Goal: Navigation & Orientation: Find specific page/section

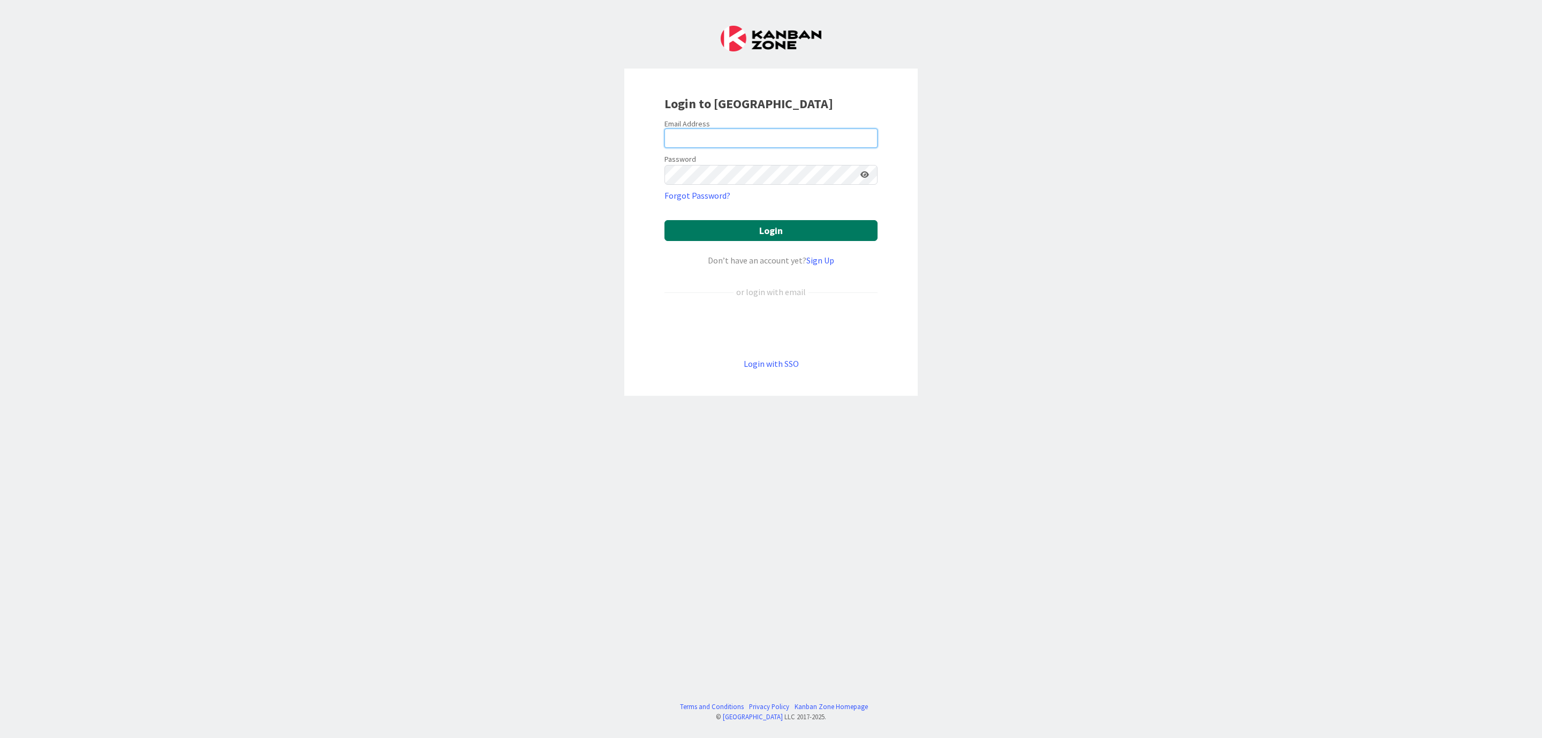
type input "[EMAIL_ADDRESS][PERSON_NAME][DOMAIN_NAME]"
drag, startPoint x: 788, startPoint y: 230, endPoint x: 802, endPoint y: 227, distance: 14.8
click at [792, 230] on button "Login" at bounding box center [771, 230] width 213 height 21
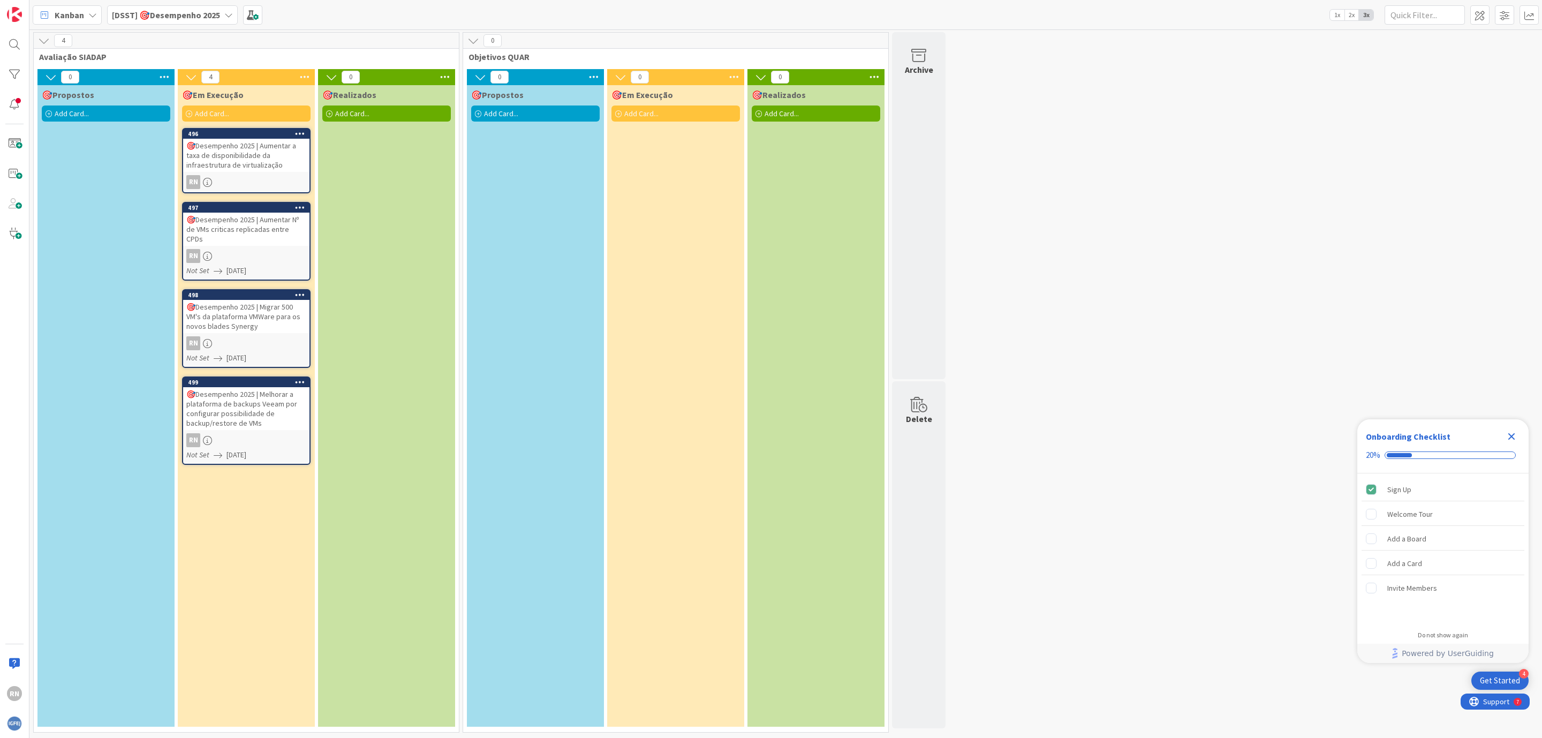
click at [250, 304] on div "🎯Desempenho 2025 | Migrar 500 VM's da plataforma VMWare para os novos blades Sy…" at bounding box center [246, 316] width 126 height 33
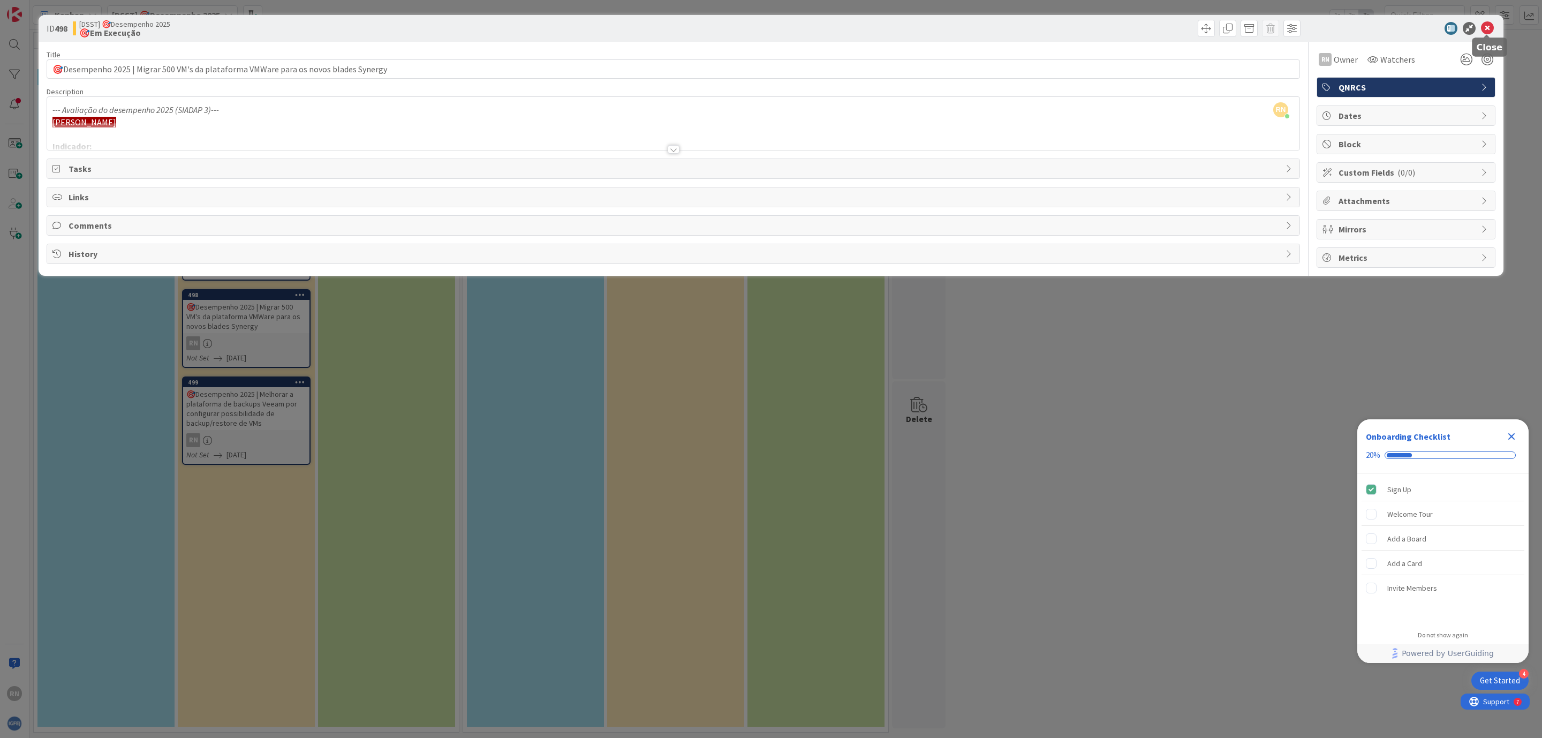
click at [1488, 33] on icon at bounding box center [1487, 28] width 13 height 13
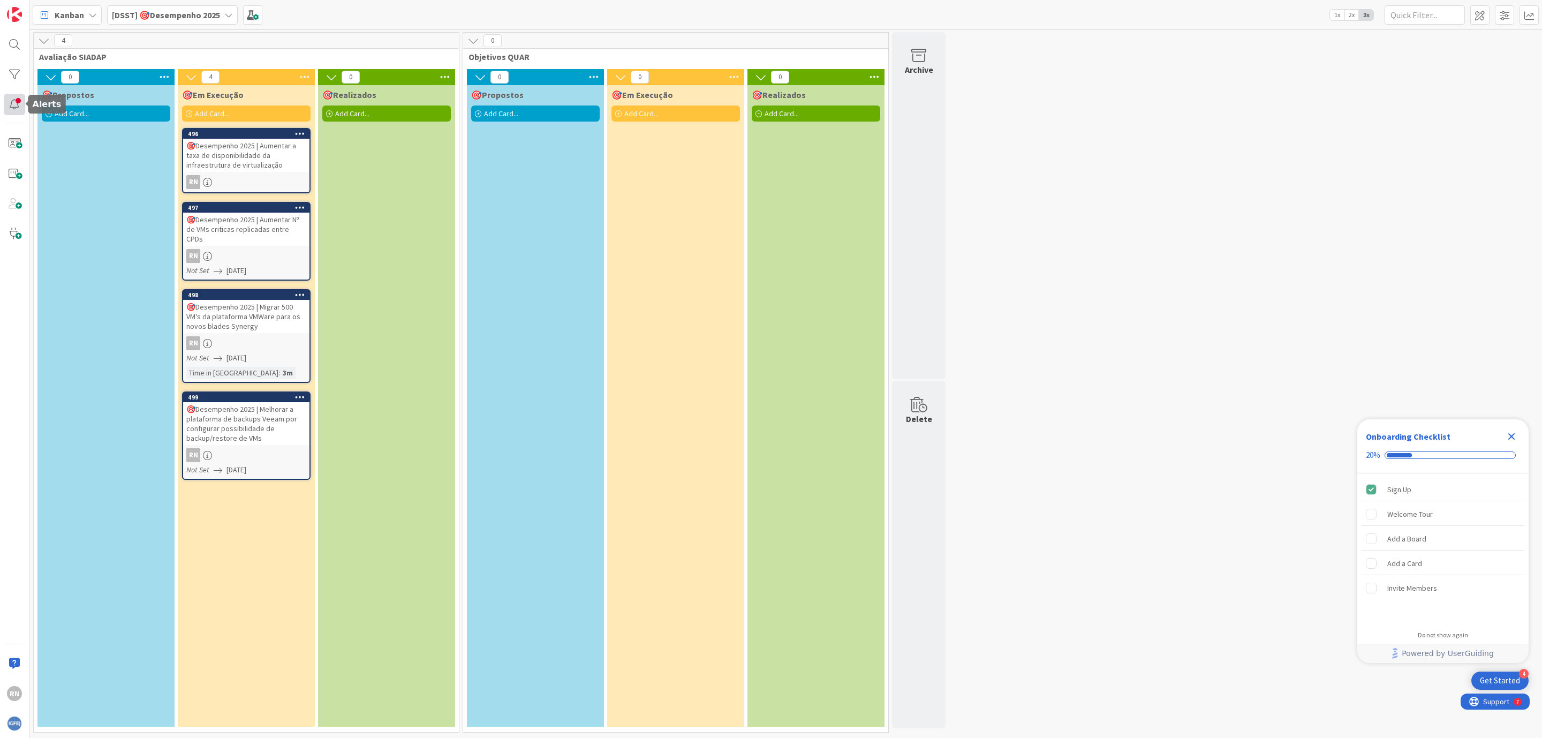
click at [14, 103] on div at bounding box center [14, 104] width 21 height 21
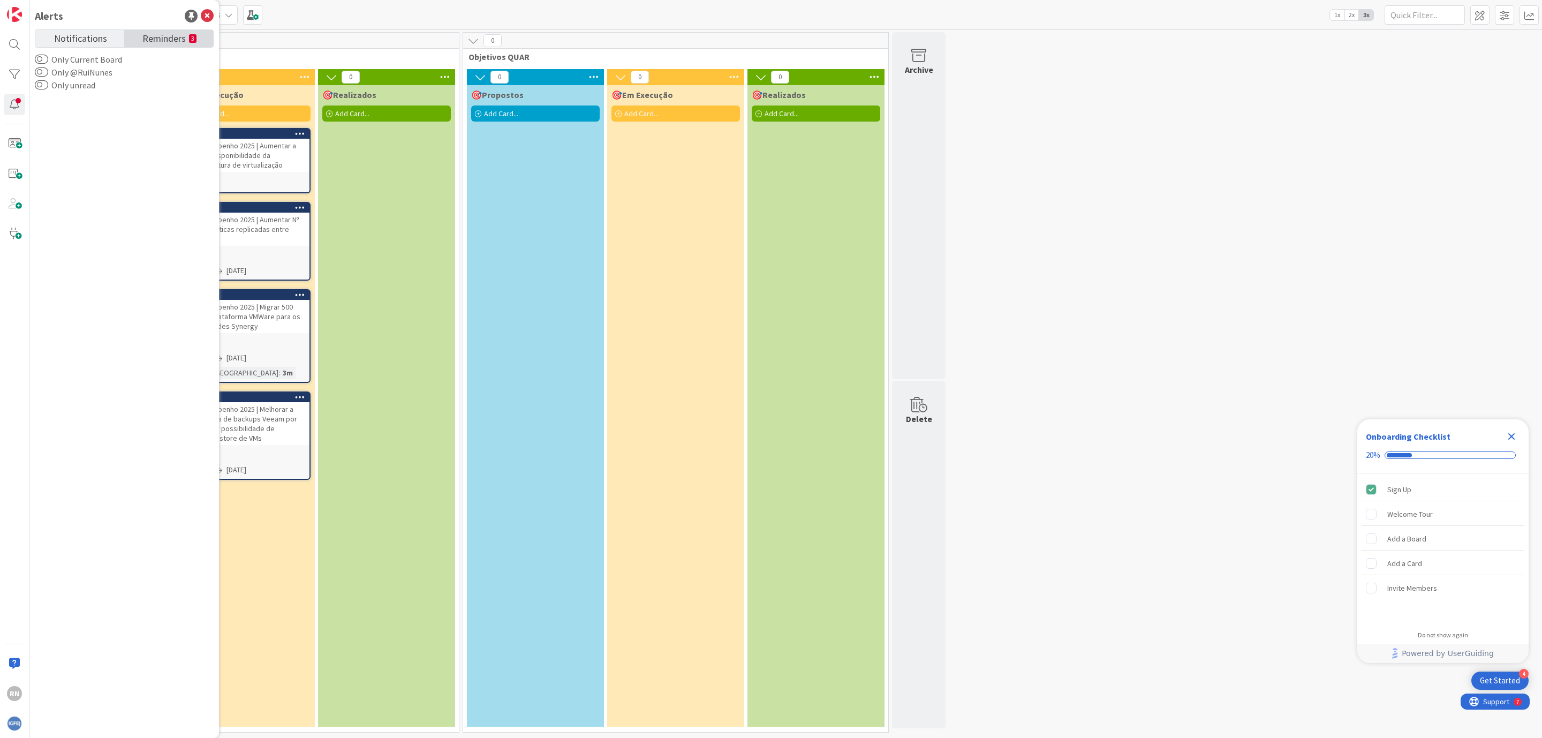
click at [169, 37] on span "Reminders" at bounding box center [163, 37] width 43 height 15
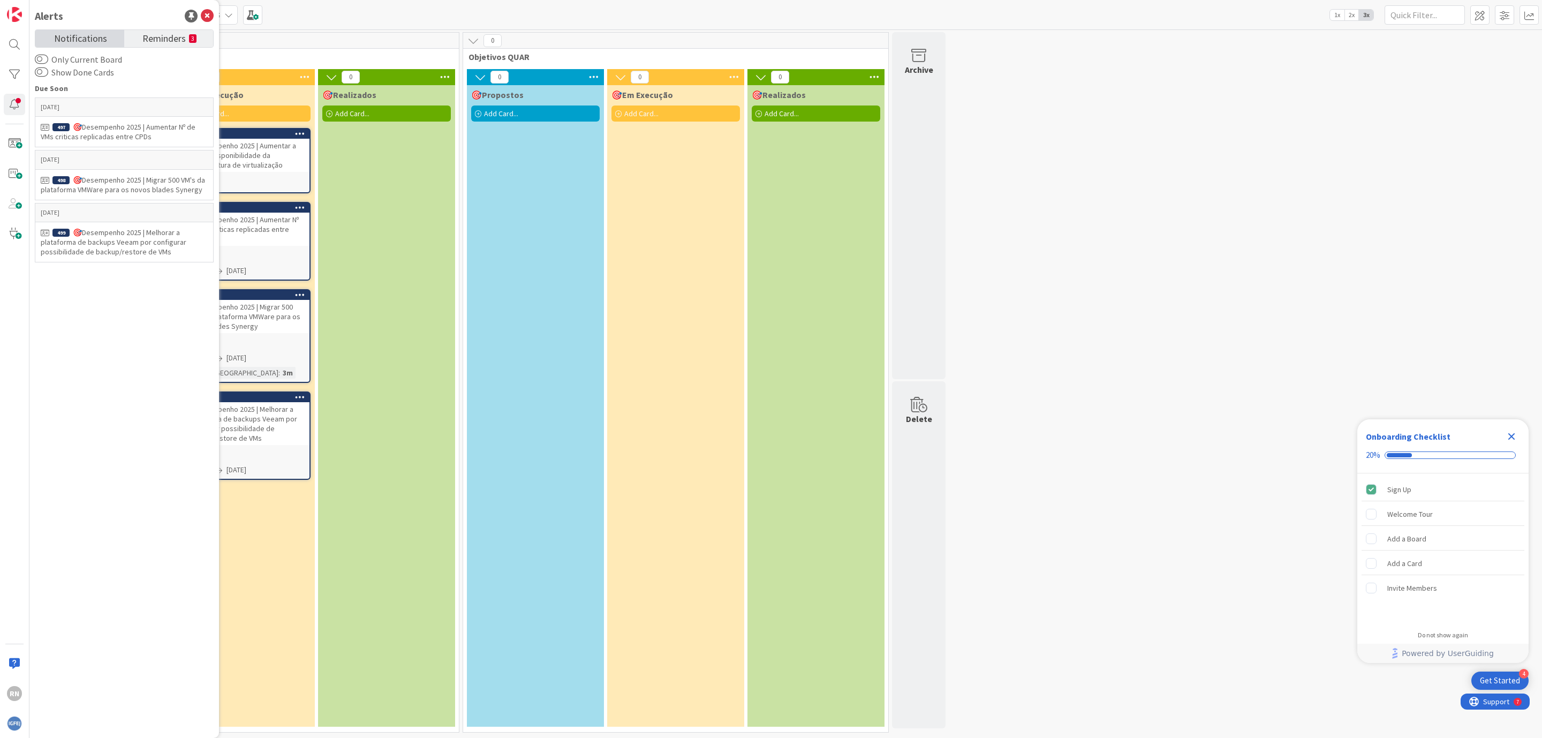
click at [82, 43] on span "Notifications" at bounding box center [80, 37] width 53 height 15
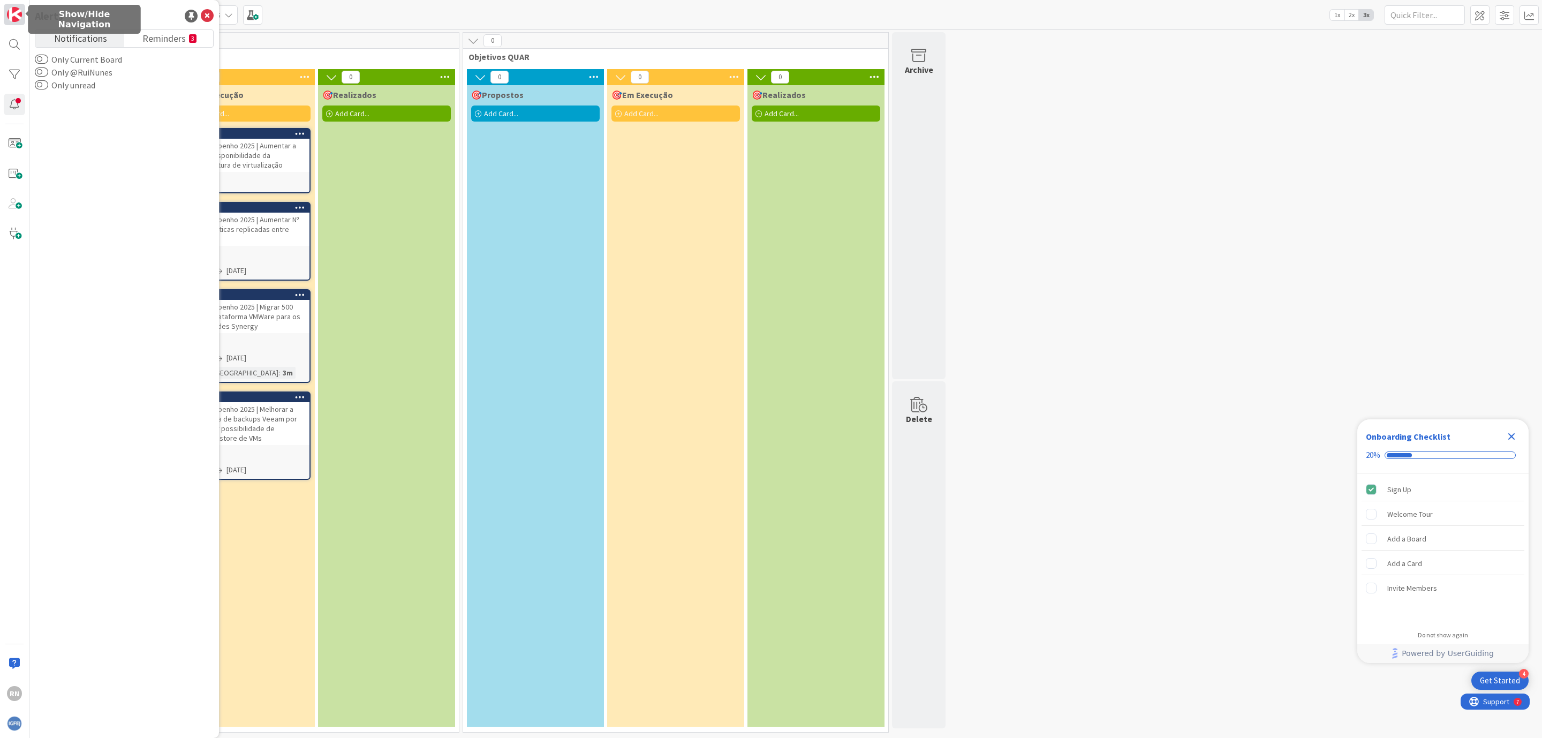
click at [13, 16] on img at bounding box center [14, 14] width 15 height 15
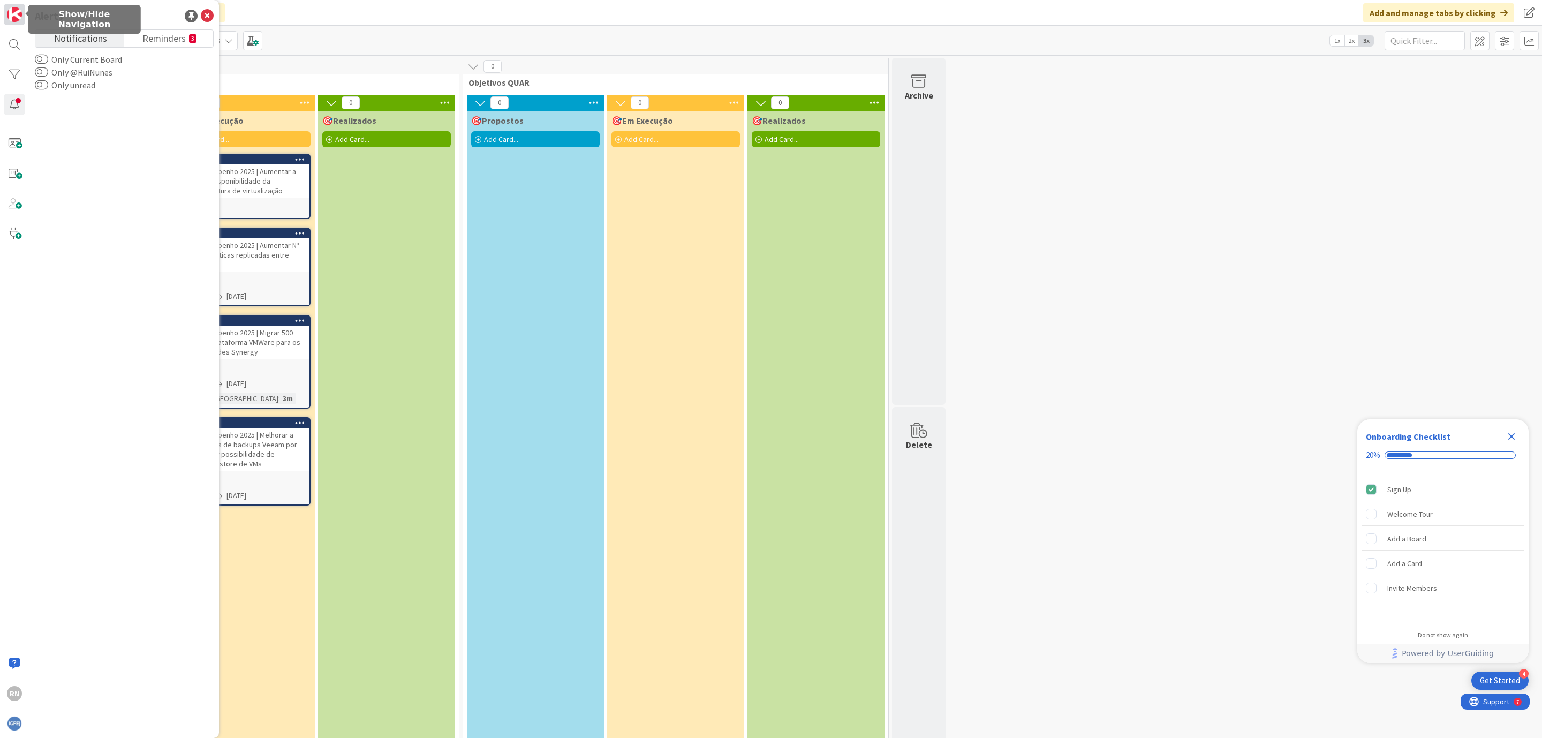
click at [13, 16] on img at bounding box center [14, 14] width 15 height 15
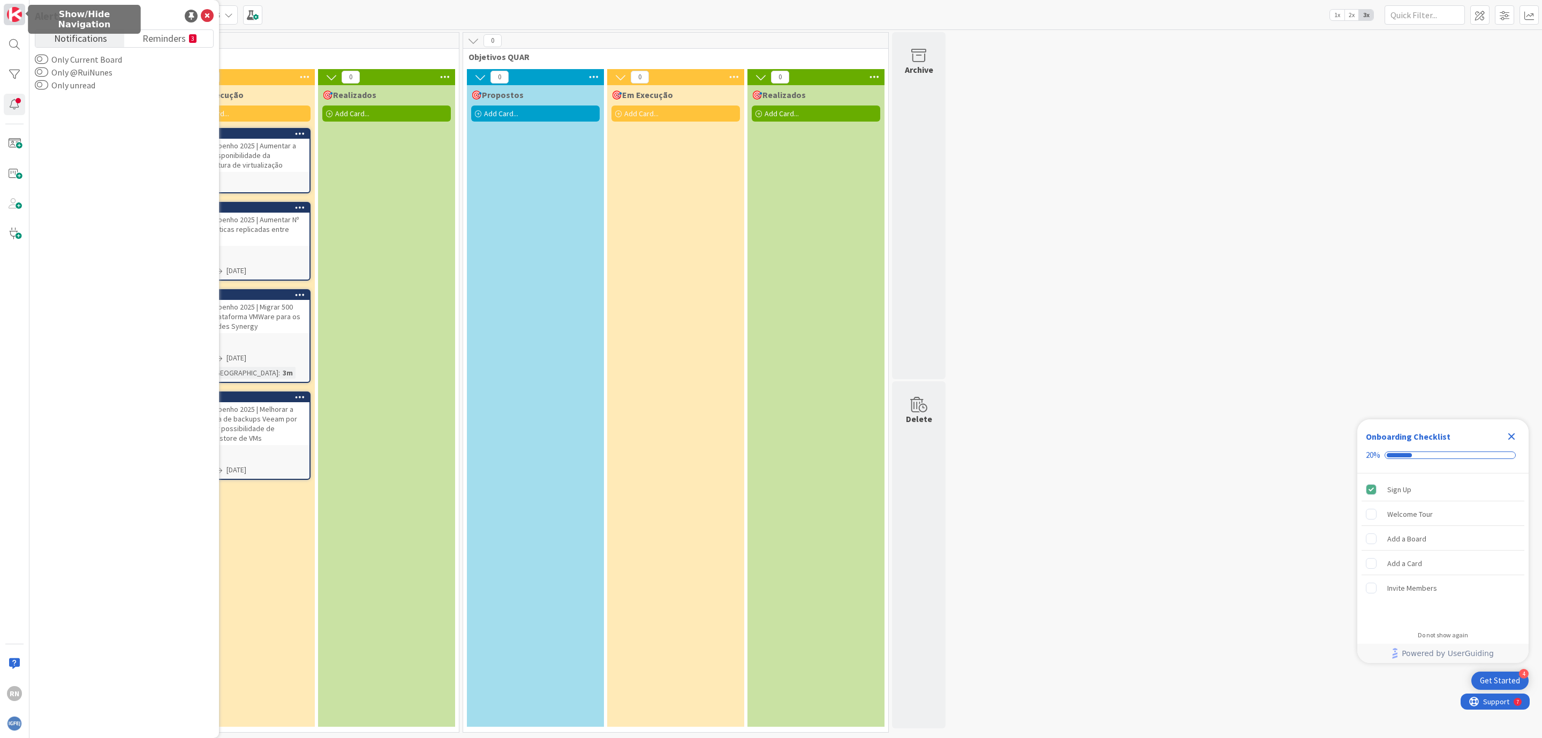
click at [13, 16] on img at bounding box center [14, 14] width 15 height 15
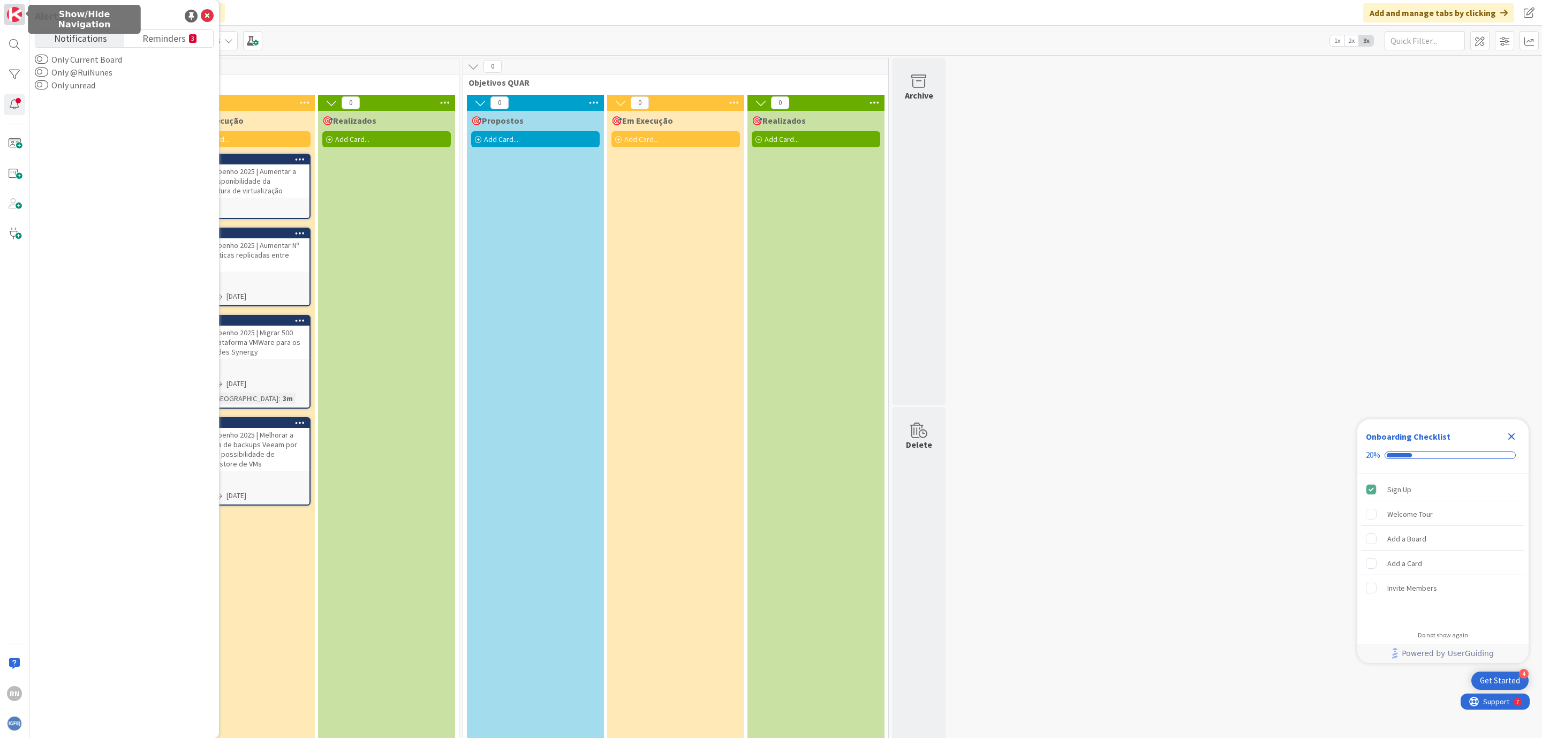
click at [13, 16] on img at bounding box center [14, 14] width 15 height 15
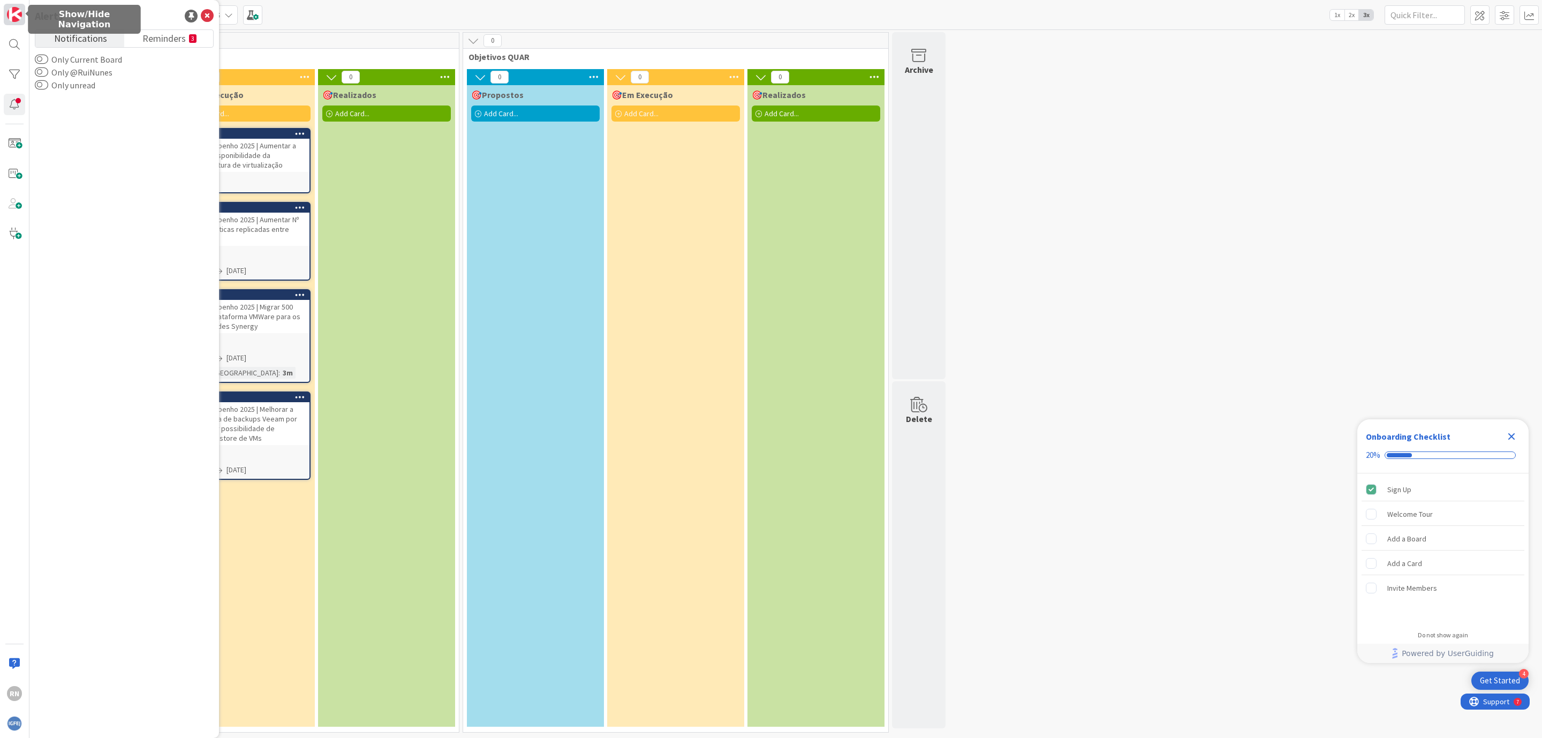
click at [13, 16] on img at bounding box center [14, 14] width 15 height 15
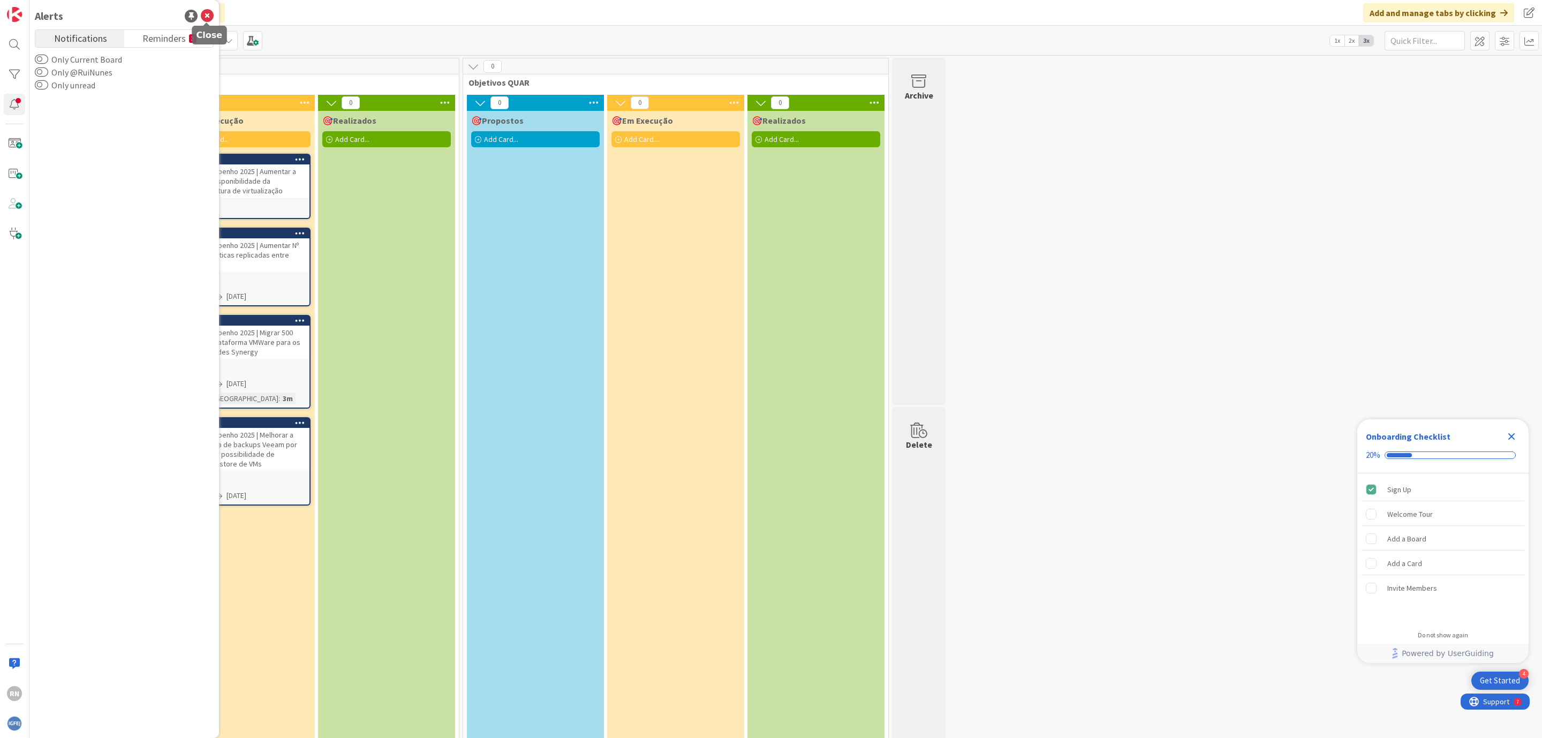
click at [205, 17] on icon at bounding box center [207, 16] width 13 height 13
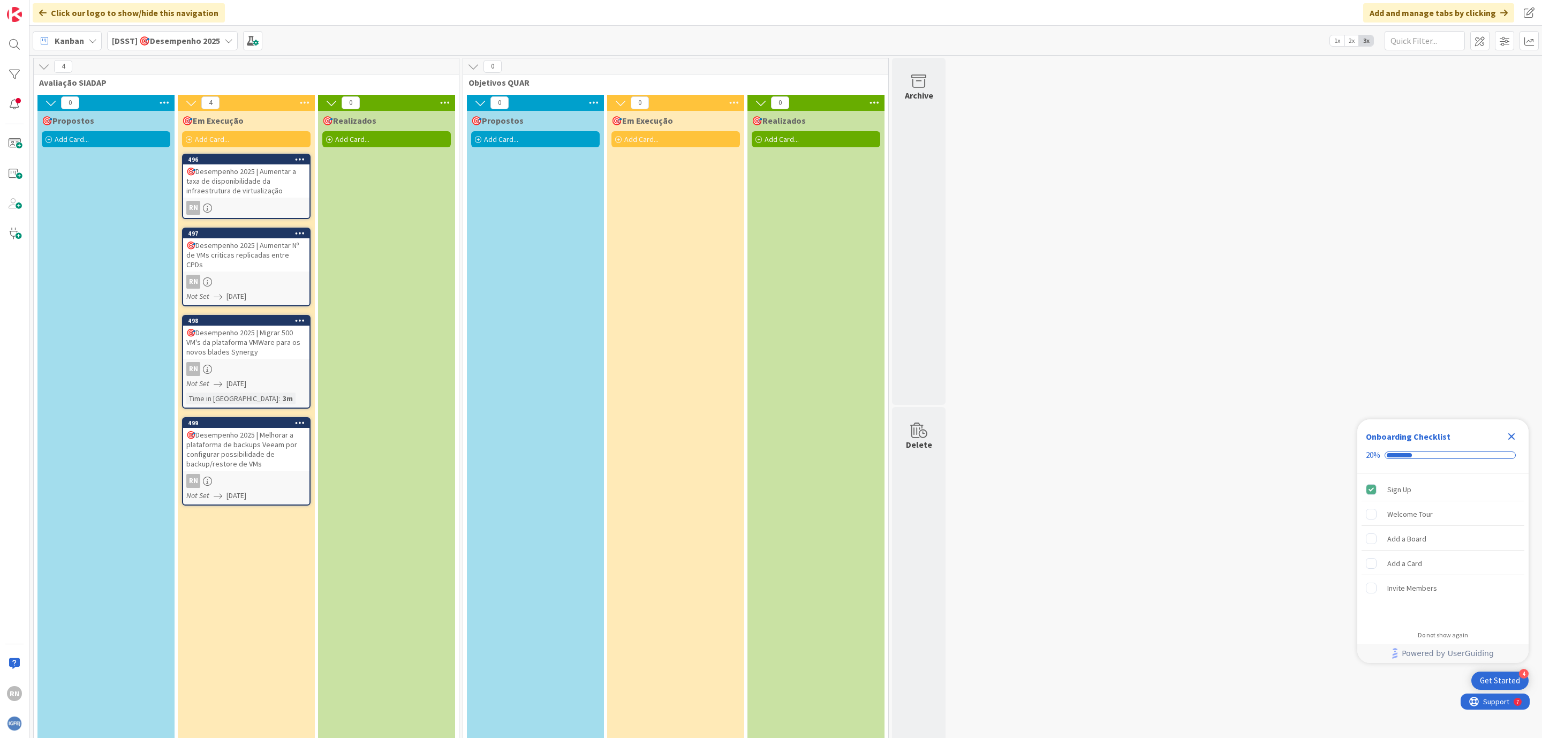
click at [90, 42] on icon at bounding box center [92, 40] width 9 height 9
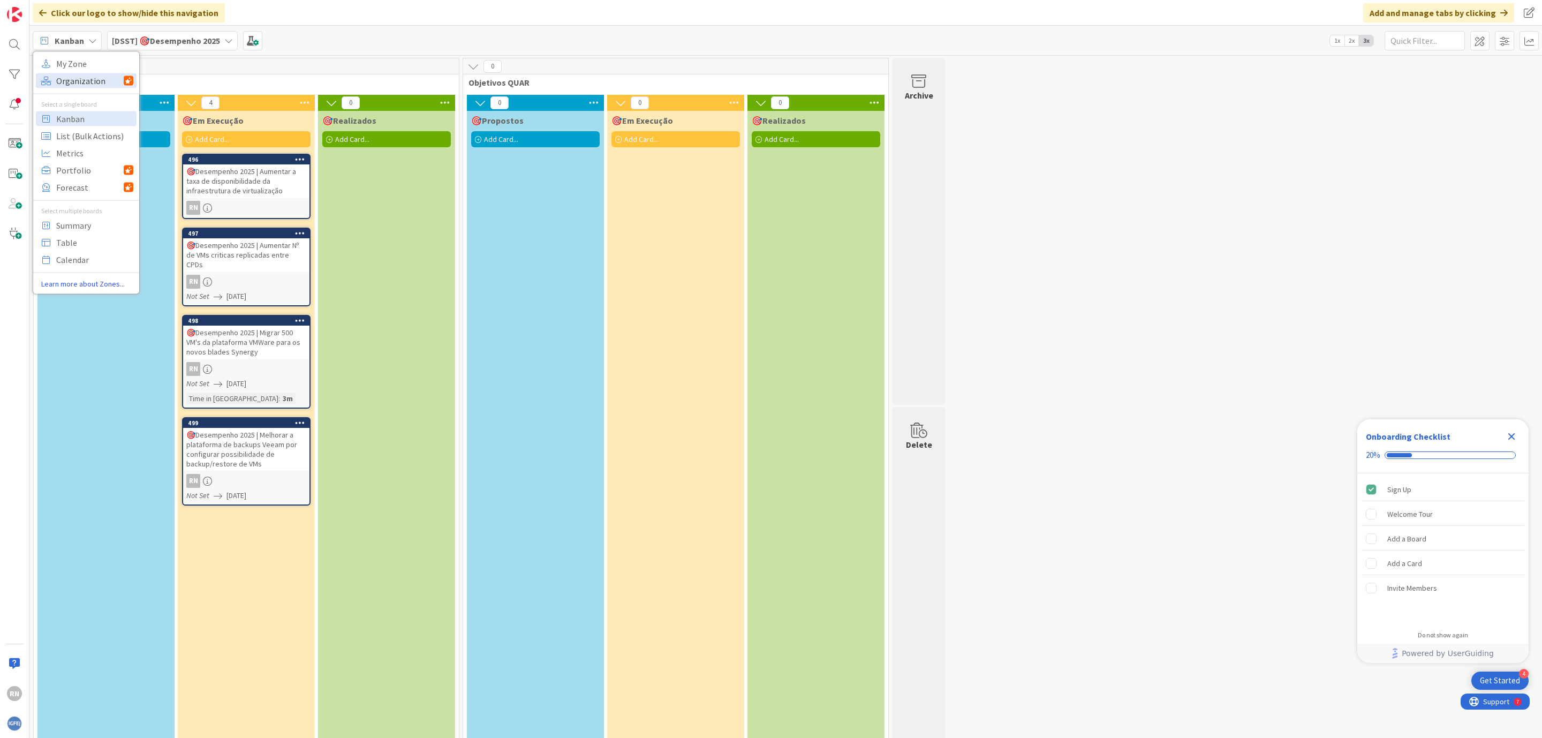
click at [85, 81] on span "Organization" at bounding box center [89, 80] width 67 height 16
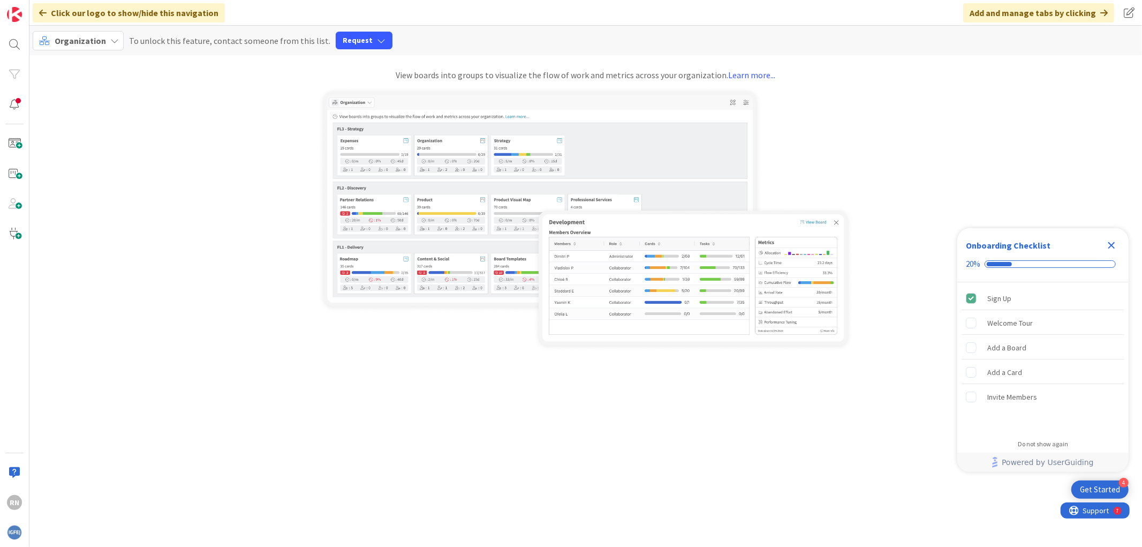
click at [113, 39] on icon at bounding box center [114, 40] width 9 height 9
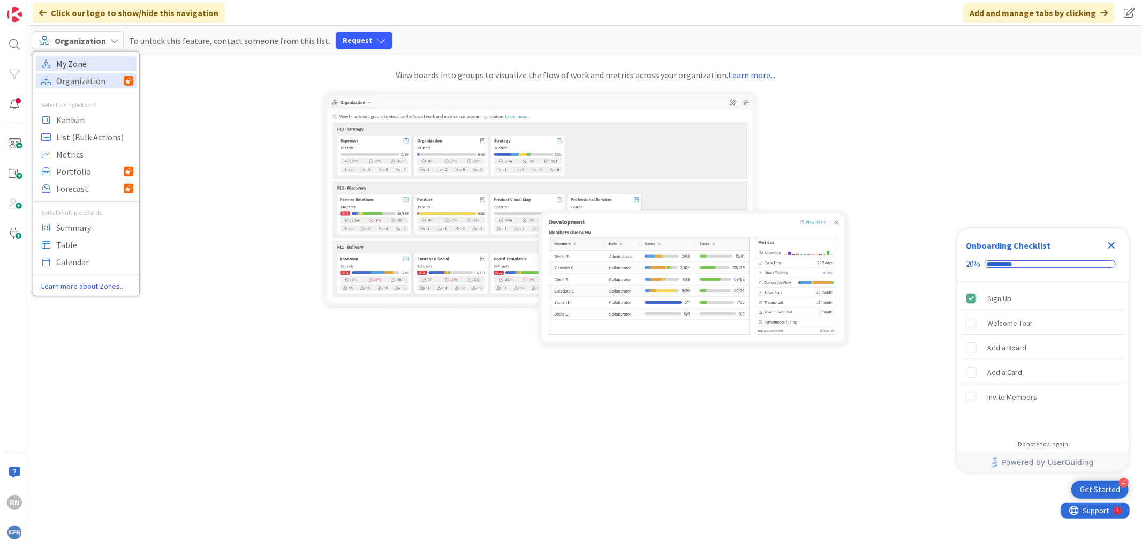
click at [93, 61] on span "My Zone" at bounding box center [94, 63] width 77 height 16
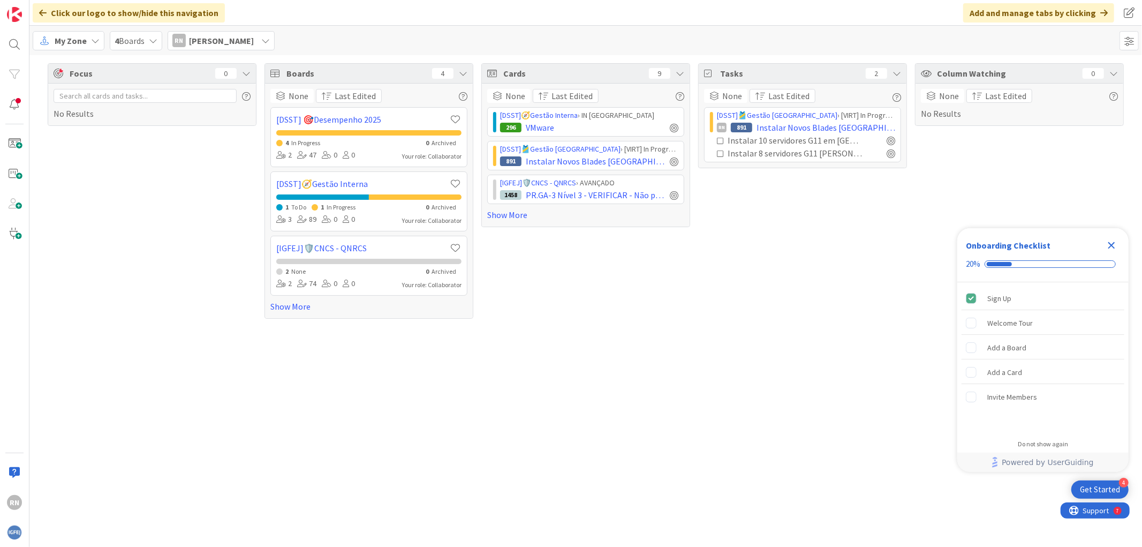
click at [94, 42] on icon at bounding box center [95, 40] width 9 height 9
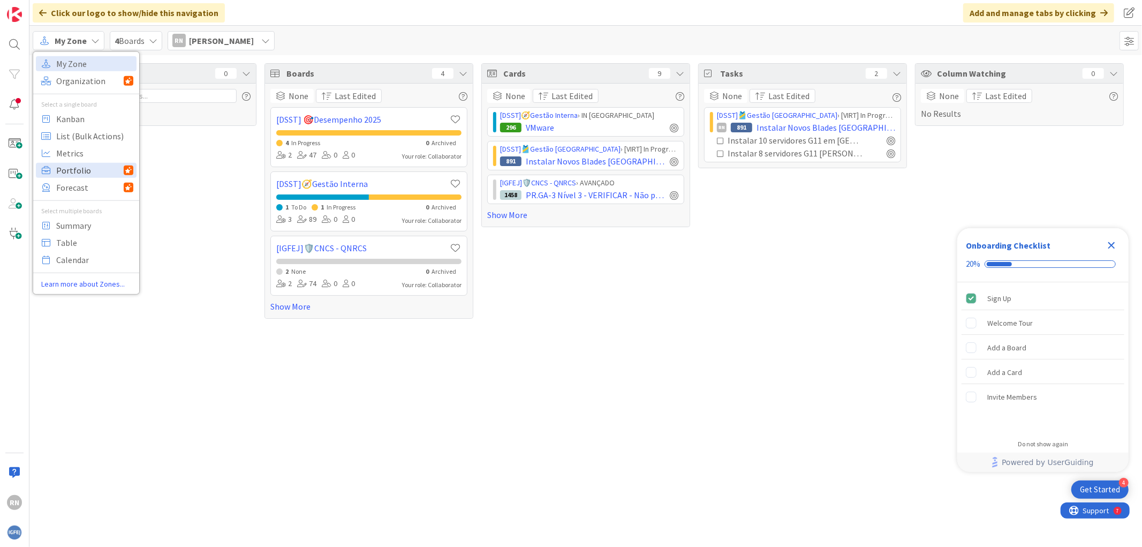
click at [80, 172] on span "Portfolio" at bounding box center [89, 170] width 67 height 16
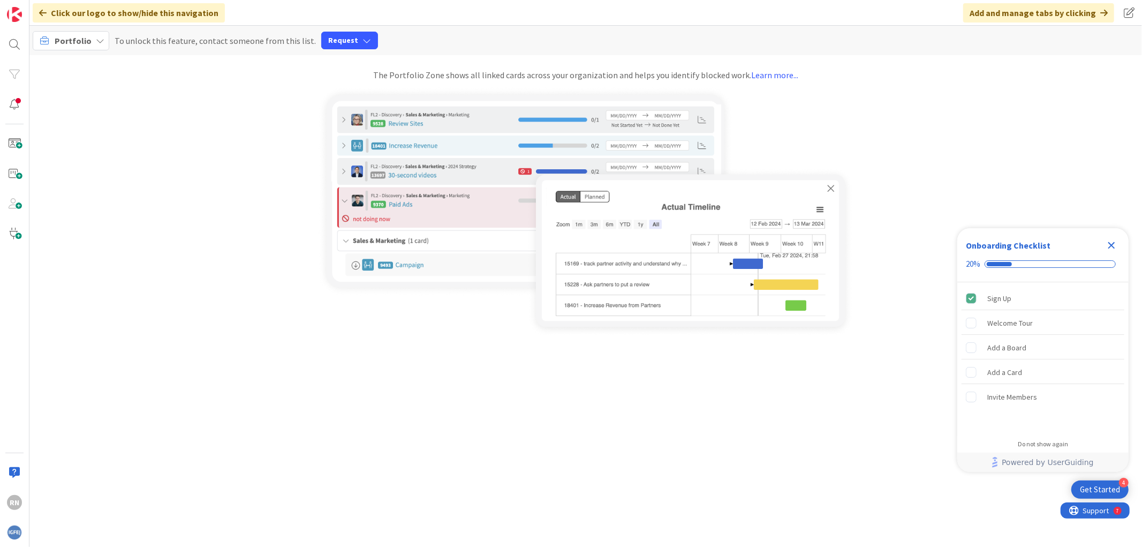
click at [96, 39] on icon at bounding box center [100, 40] width 9 height 9
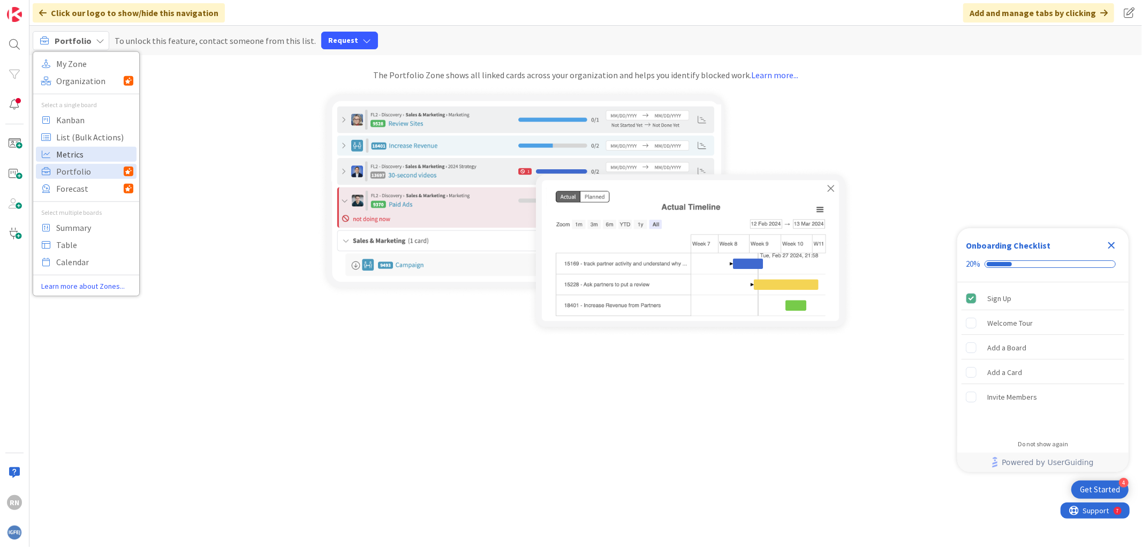
click at [72, 153] on span "Metrics" at bounding box center [94, 154] width 77 height 16
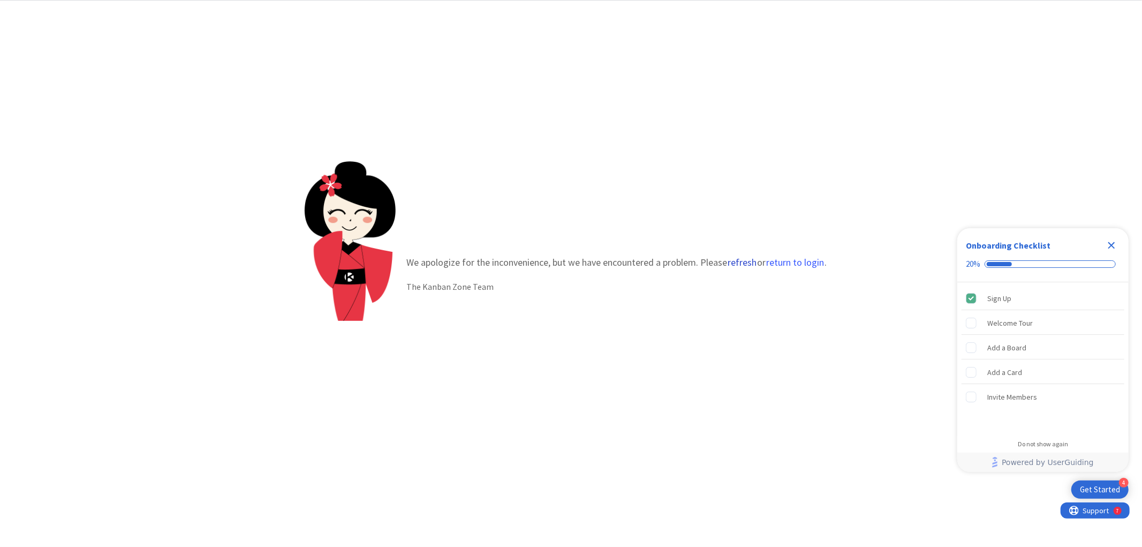
click at [741, 261] on button "refresh" at bounding box center [742, 262] width 30 height 11
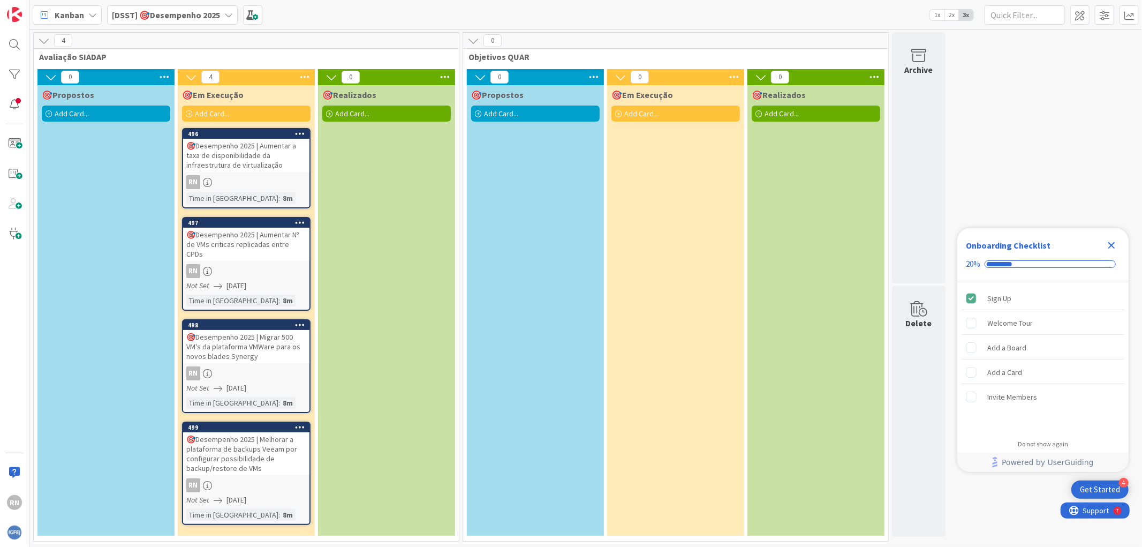
click at [91, 17] on icon at bounding box center [92, 15] width 9 height 9
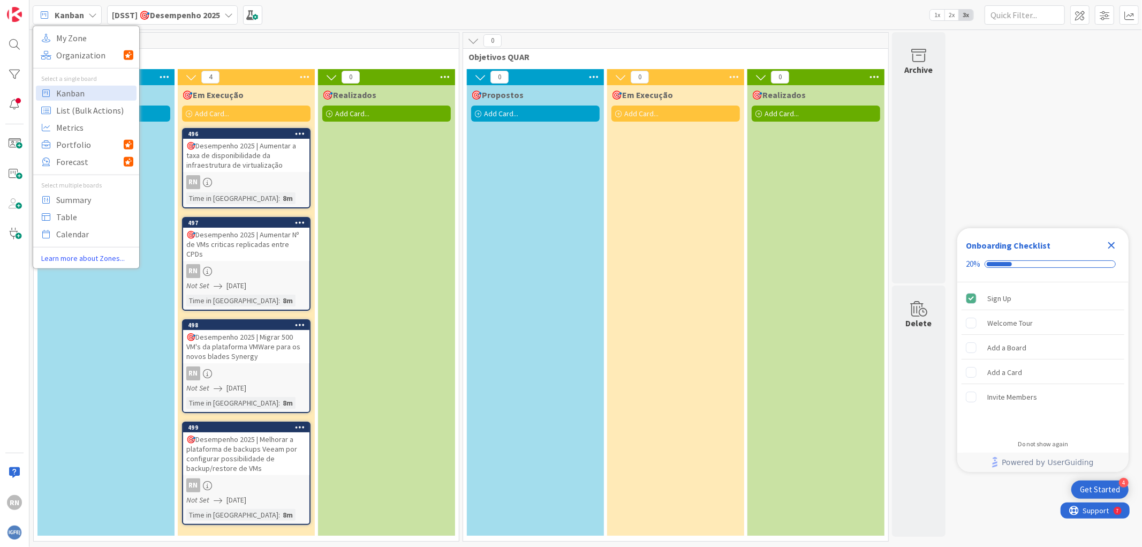
click at [91, 16] on icon at bounding box center [92, 15] width 9 height 9
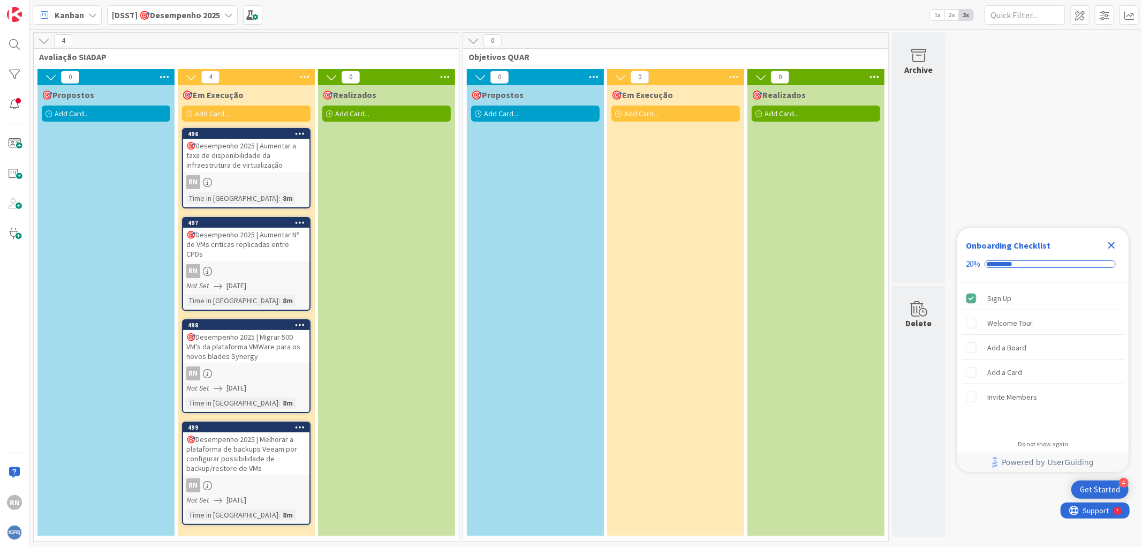
click at [93, 16] on icon at bounding box center [92, 15] width 9 height 9
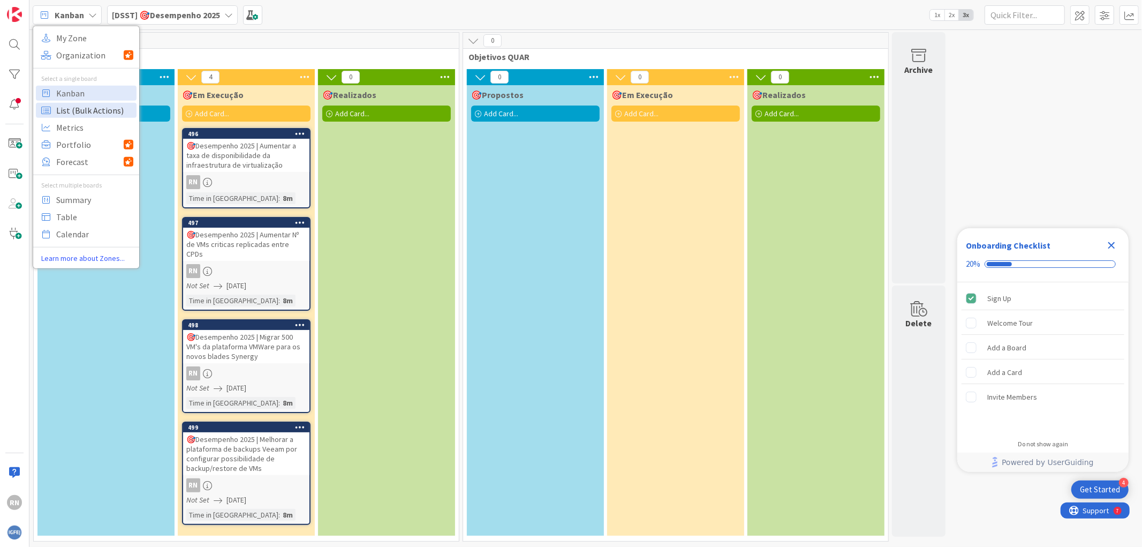
click at [79, 109] on span "List (Bulk Actions)" at bounding box center [94, 110] width 77 height 16
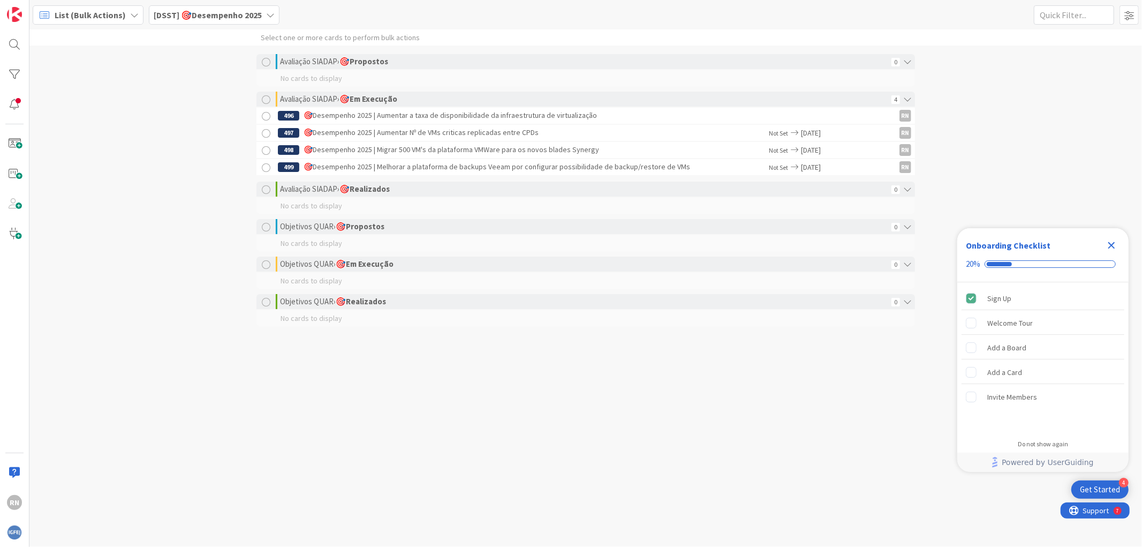
click at [266, 18] on icon at bounding box center [270, 15] width 9 height 9
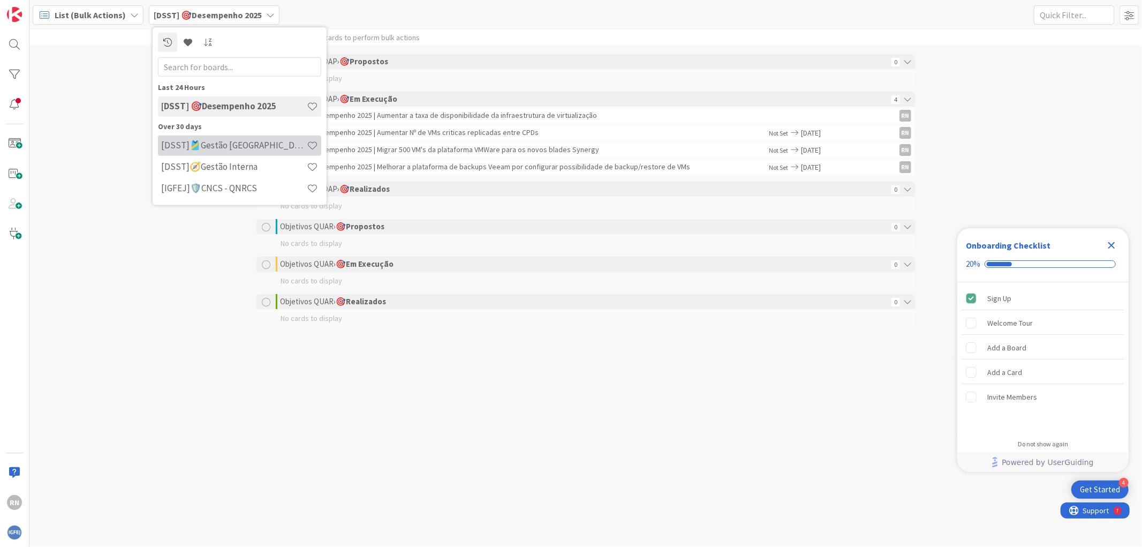
click at [231, 148] on h4 "[DSST]🎽Gestão [GEOGRAPHIC_DATA]" at bounding box center [234, 145] width 146 height 11
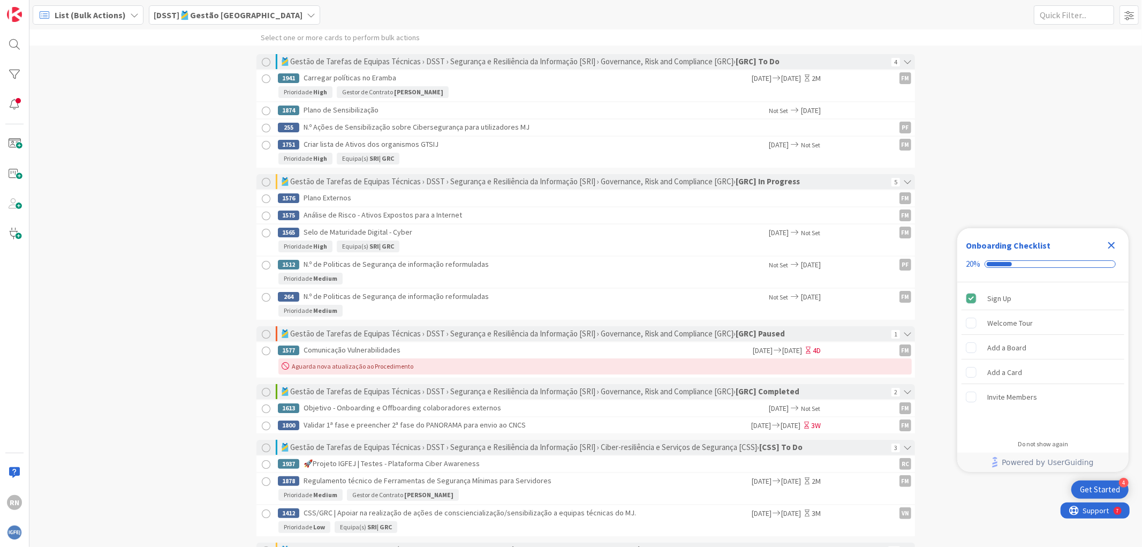
click at [244, 16] on div "[DSST]🎽Gestão [GEOGRAPHIC_DATA]" at bounding box center [234, 14] width 171 height 19
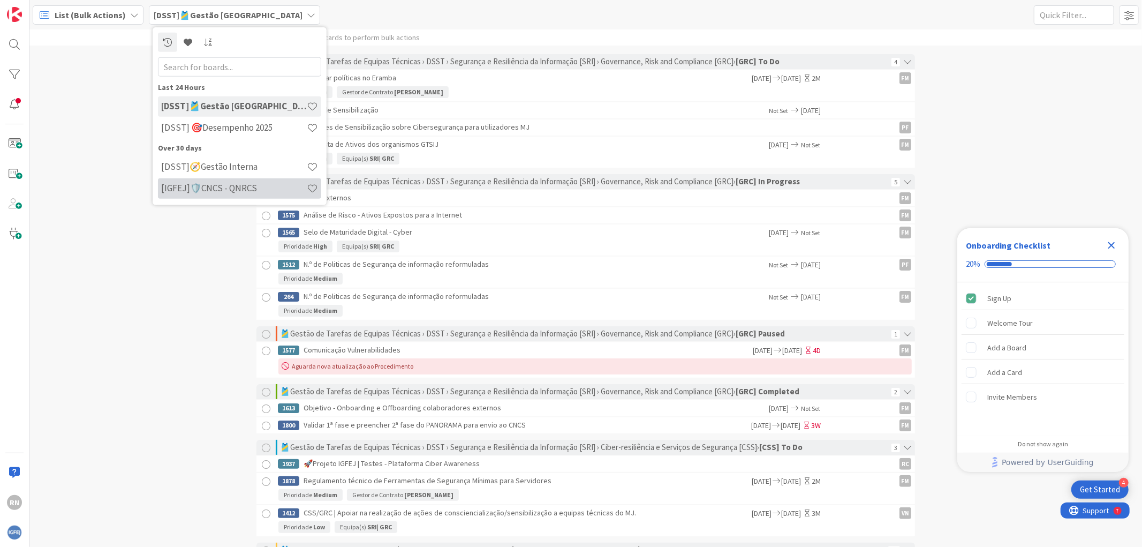
click at [185, 187] on h4 "[IGFEJ]🛡️CNCS - QNRCS" at bounding box center [234, 188] width 146 height 11
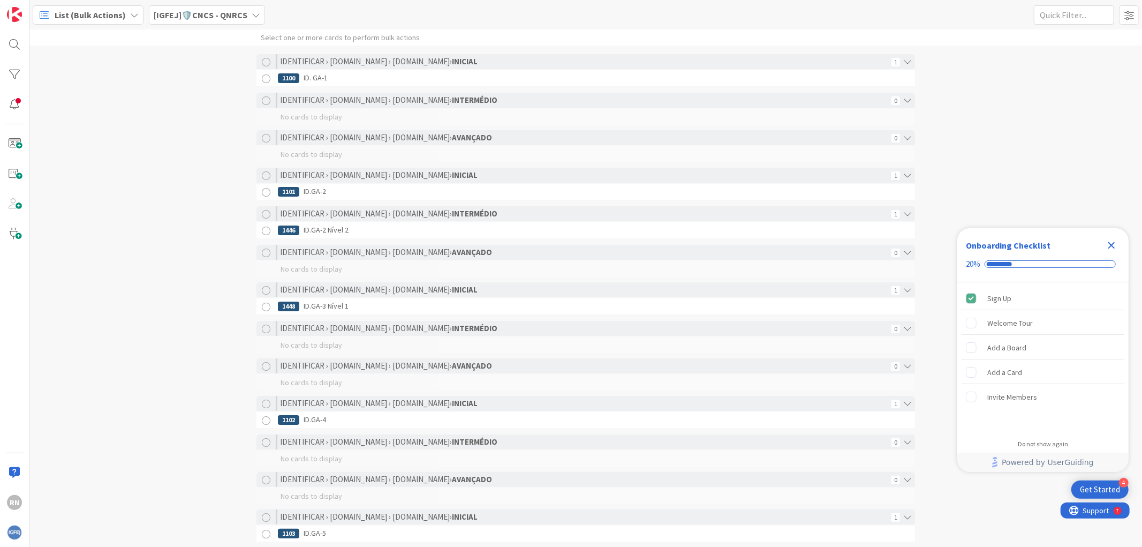
click at [240, 13] on b "[IGFEJ]🛡️CNCS - QNRCS" at bounding box center [201, 15] width 94 height 11
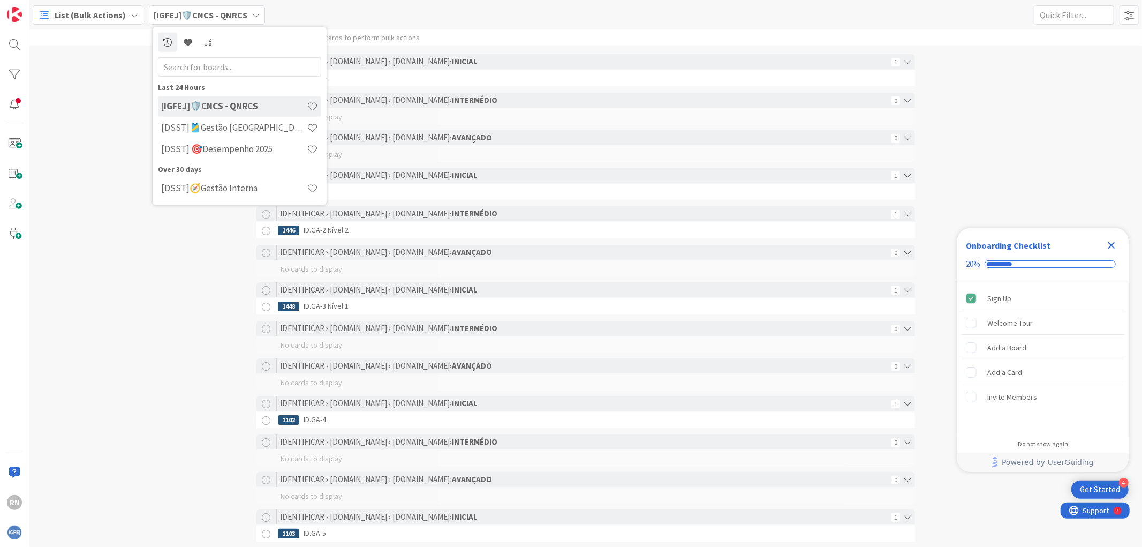
click at [222, 111] on h4 "[IGFEJ]🛡️CNCS - QNRCS" at bounding box center [234, 106] width 146 height 11
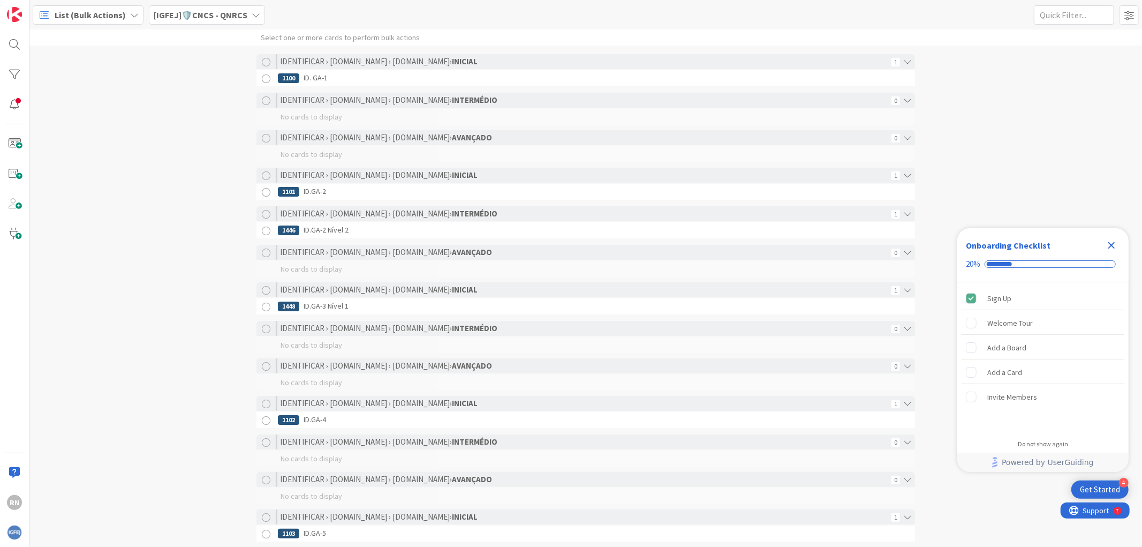
click at [252, 17] on icon at bounding box center [256, 15] width 9 height 9
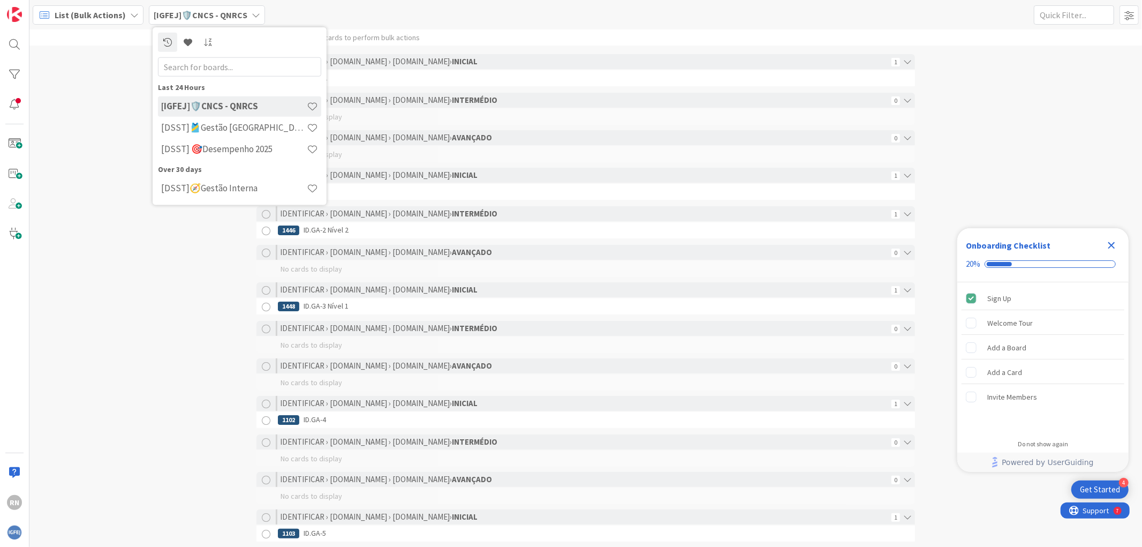
click at [119, 13] on span "List (Bulk Actions)" at bounding box center [90, 15] width 71 height 13
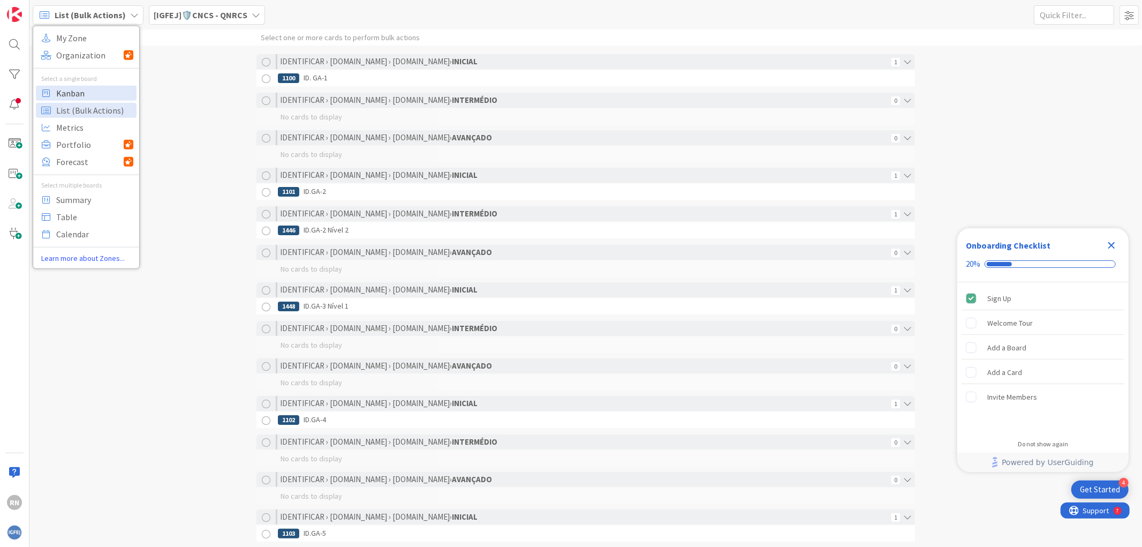
click at [68, 92] on span "Kanban" at bounding box center [94, 93] width 77 height 16
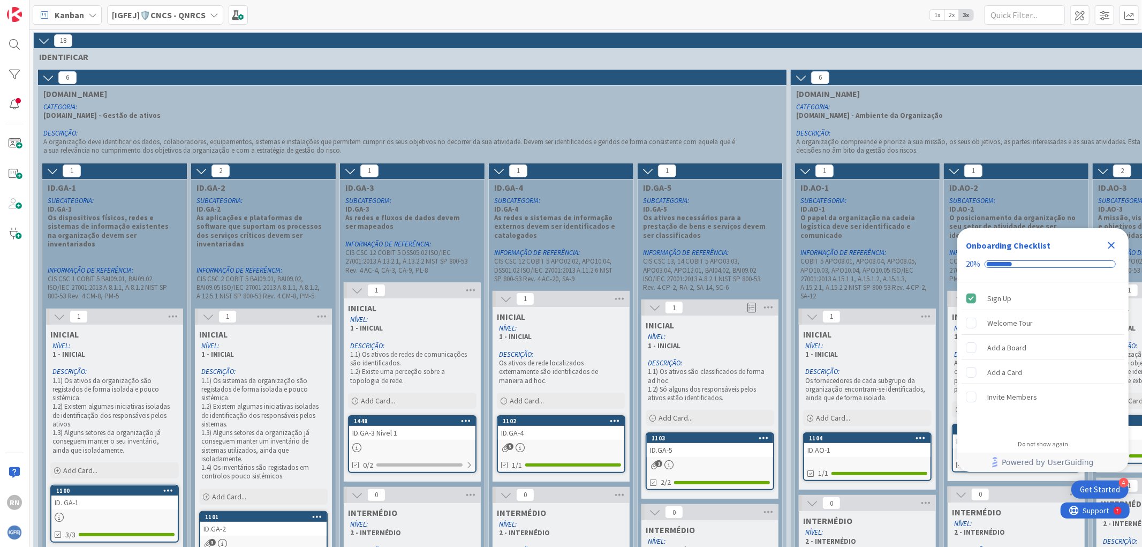
click at [210, 14] on icon at bounding box center [214, 15] width 9 height 9
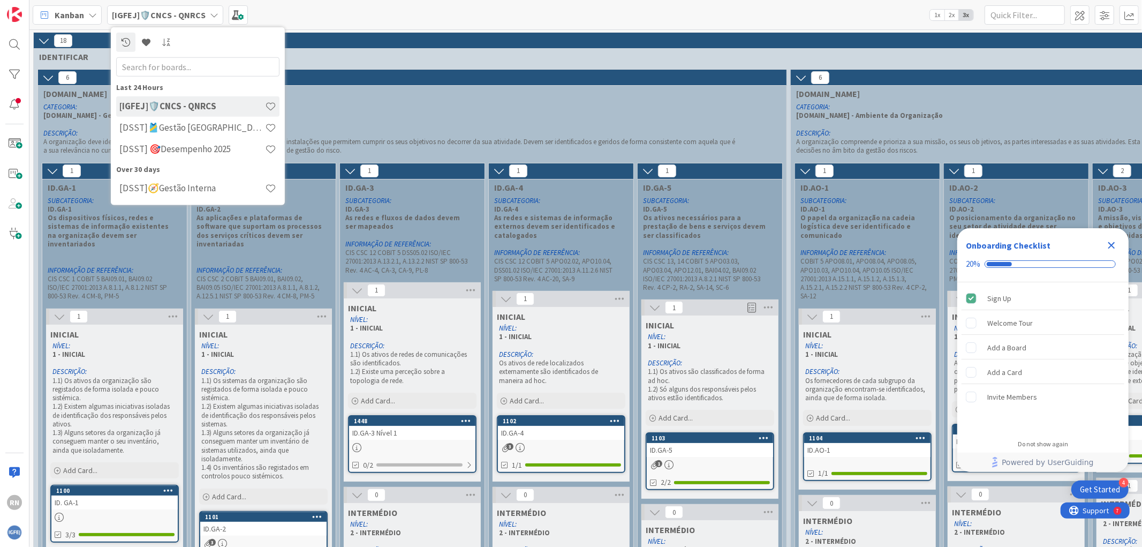
click at [204, 14] on div "[IGFEJ]🛡️CNCS - QNRCS" at bounding box center [165, 14] width 116 height 19
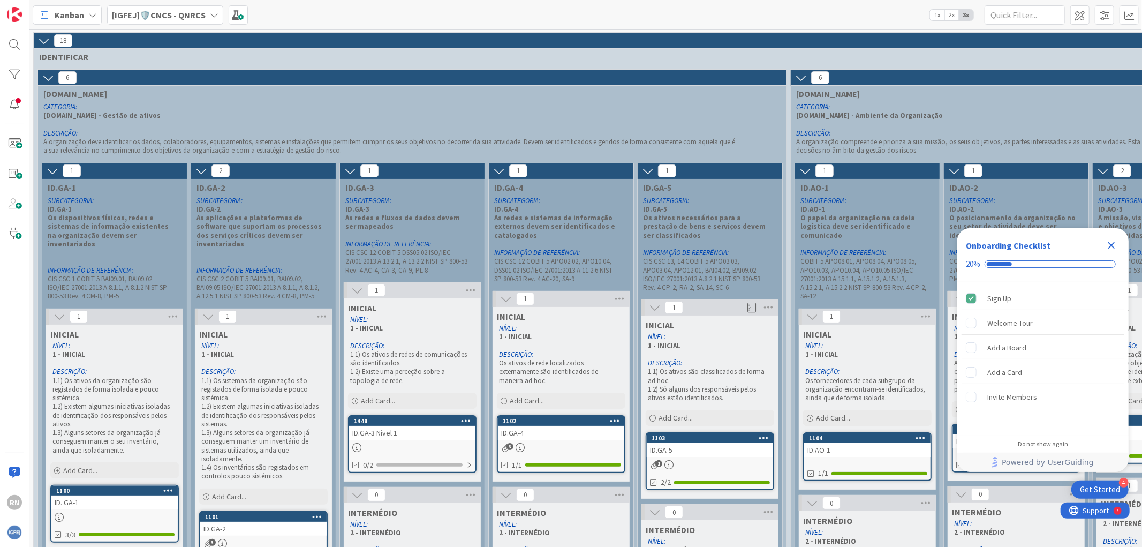
click at [210, 18] on icon at bounding box center [214, 15] width 9 height 9
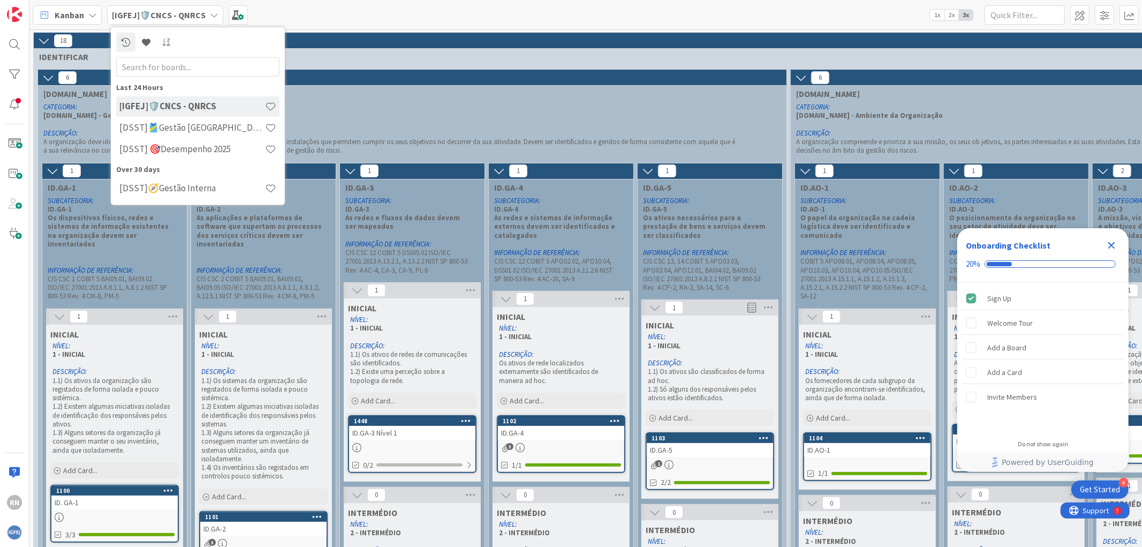
click at [184, 147] on h4 "[DSST] 🎯Desempenho 2025" at bounding box center [192, 149] width 146 height 11
